Goal: Transaction & Acquisition: Purchase product/service

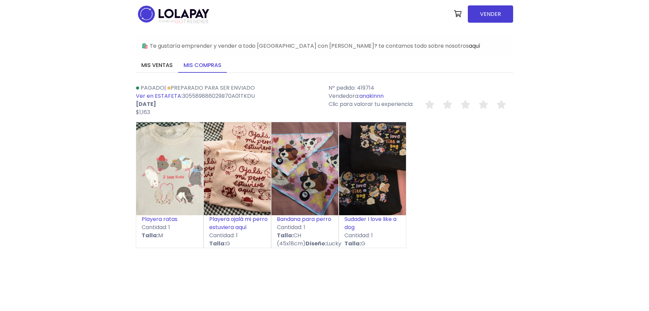
click at [377, 95] on link "anakinnn" at bounding box center [371, 96] width 24 height 8
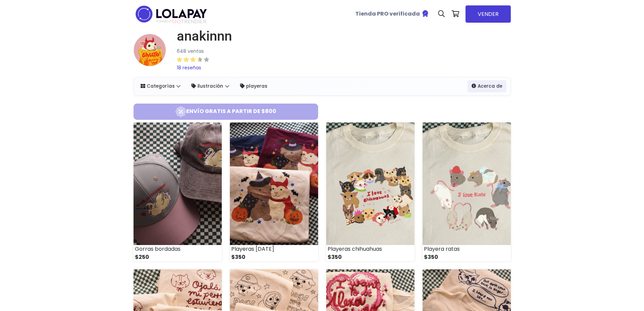
click at [197, 67] on small "18 reseñas" at bounding box center [189, 67] width 24 height 7
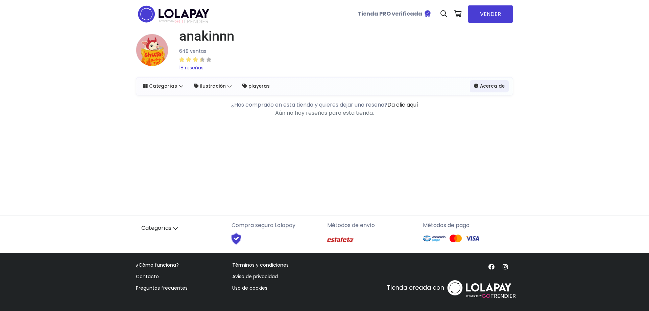
click at [192, 69] on small "18 reseñas" at bounding box center [191, 67] width 24 height 7
click at [207, 59] on icon at bounding box center [208, 59] width 5 height 5
click at [153, 58] on img at bounding box center [152, 50] width 32 height 32
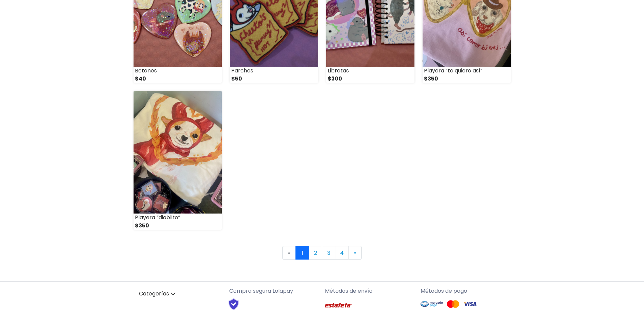
scroll to position [913, 0]
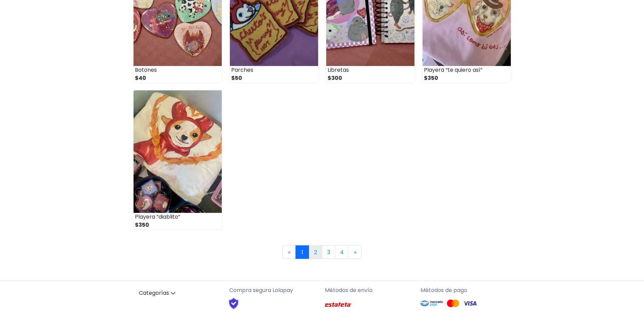
click at [314, 255] on link "2" at bounding box center [316, 252] width 14 height 14
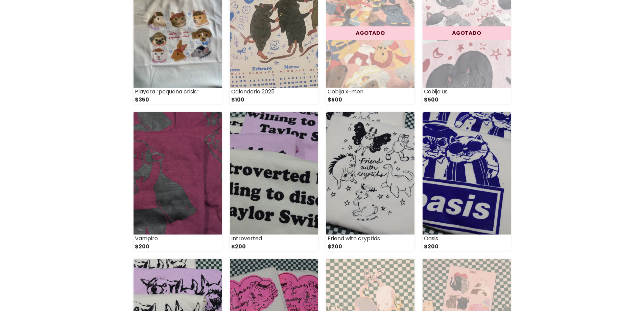
scroll to position [169, 0]
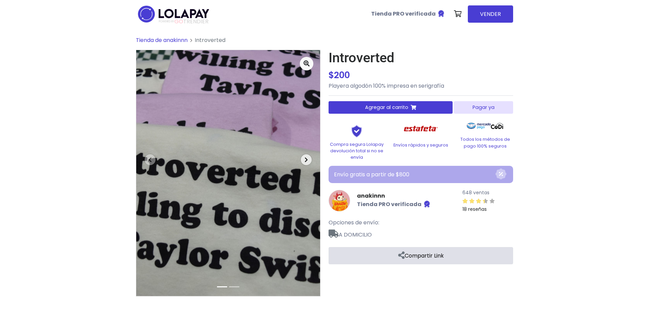
click at [305, 163] on span "button" at bounding box center [306, 159] width 11 height 11
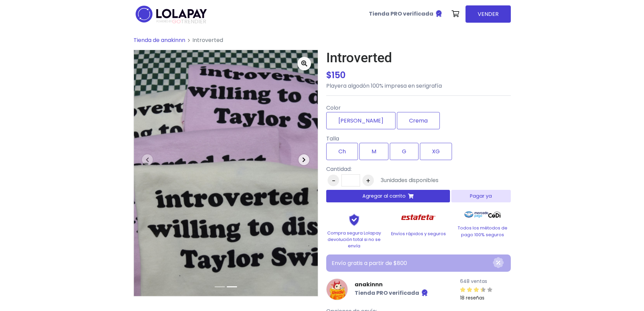
click at [305, 163] on span "button" at bounding box center [303, 159] width 11 height 11
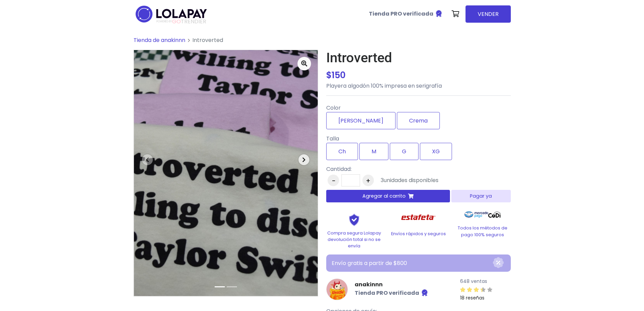
click at [305, 163] on span "button" at bounding box center [303, 159] width 11 height 11
click at [304, 159] on icon "button" at bounding box center [303, 159] width 3 height 5
